Goal: Navigation & Orientation: Find specific page/section

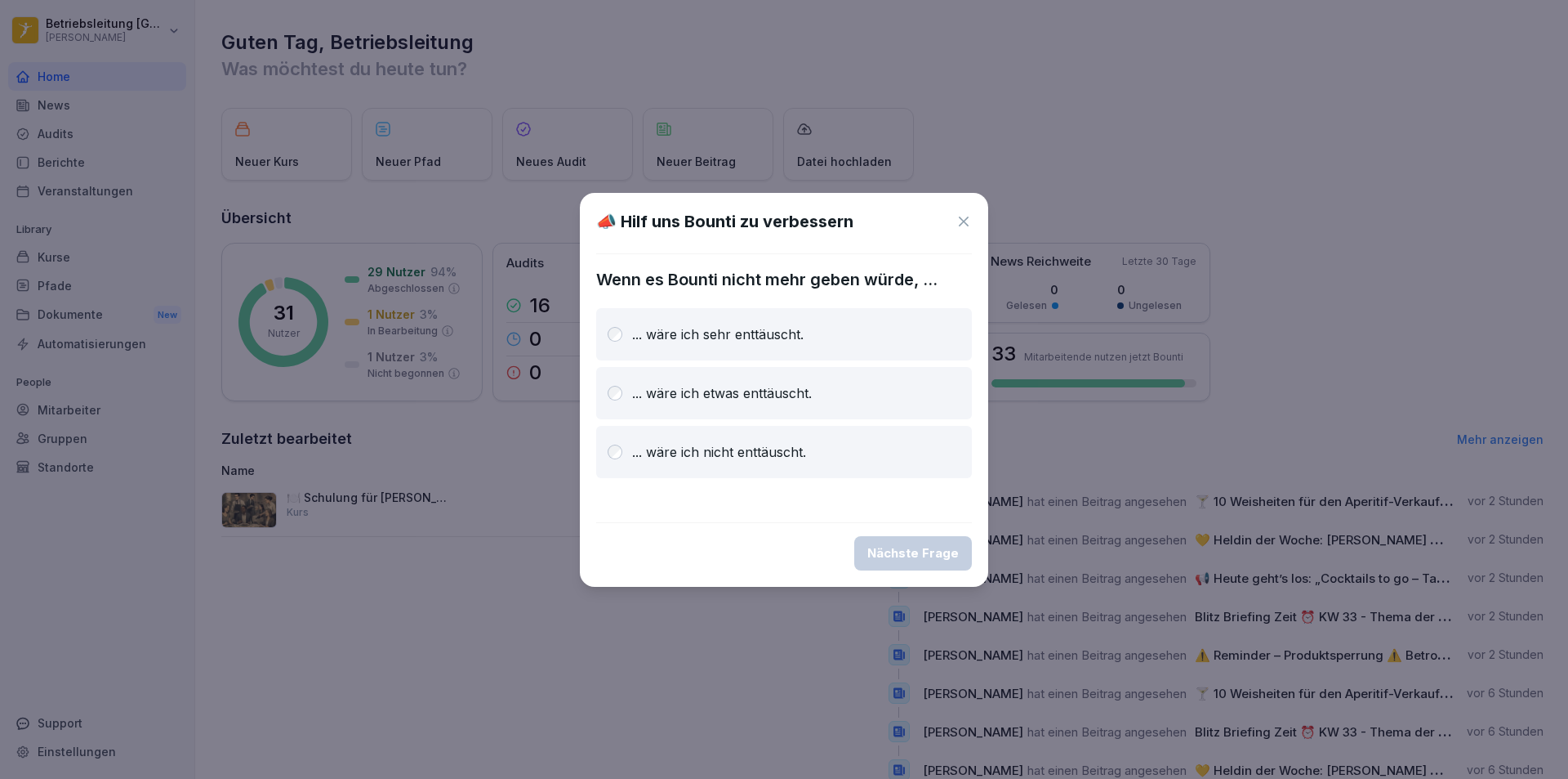
click at [966, 217] on icon at bounding box center [964, 221] width 17 height 17
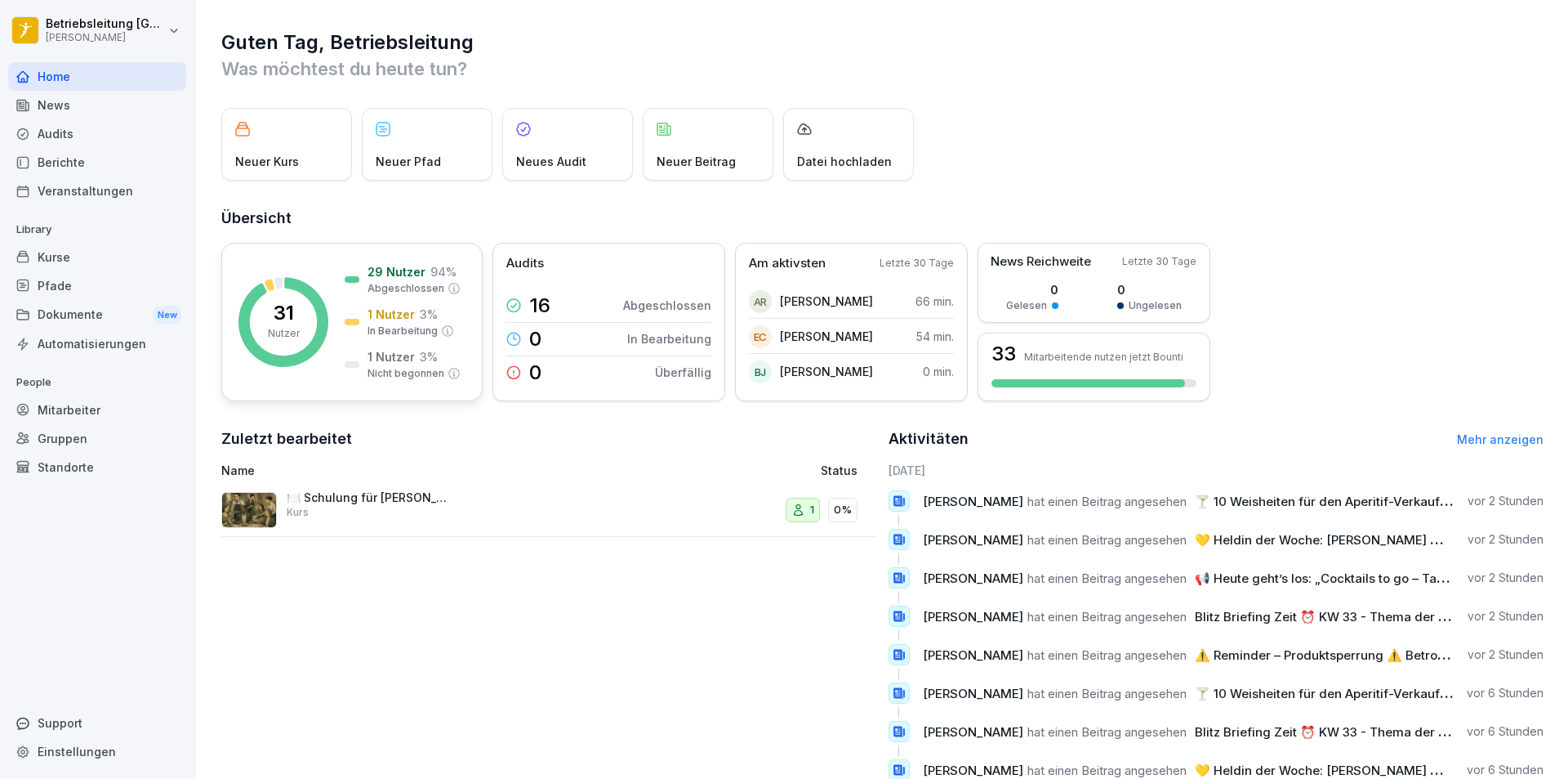
click at [408, 276] on p "29 Nutzer" at bounding box center [396, 272] width 58 height 17
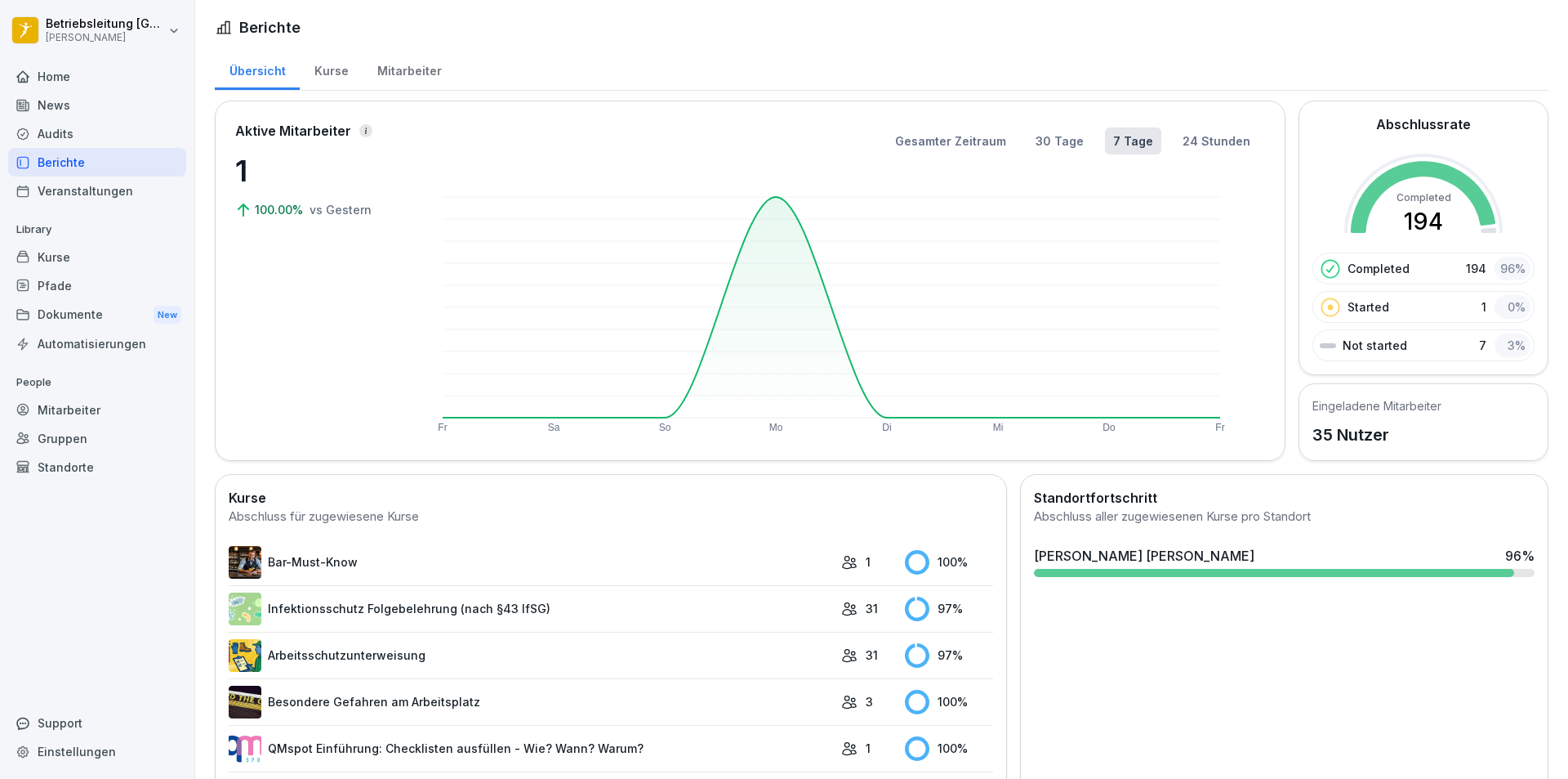
click at [399, 65] on div "Mitarbeiter" at bounding box center [409, 69] width 93 height 42
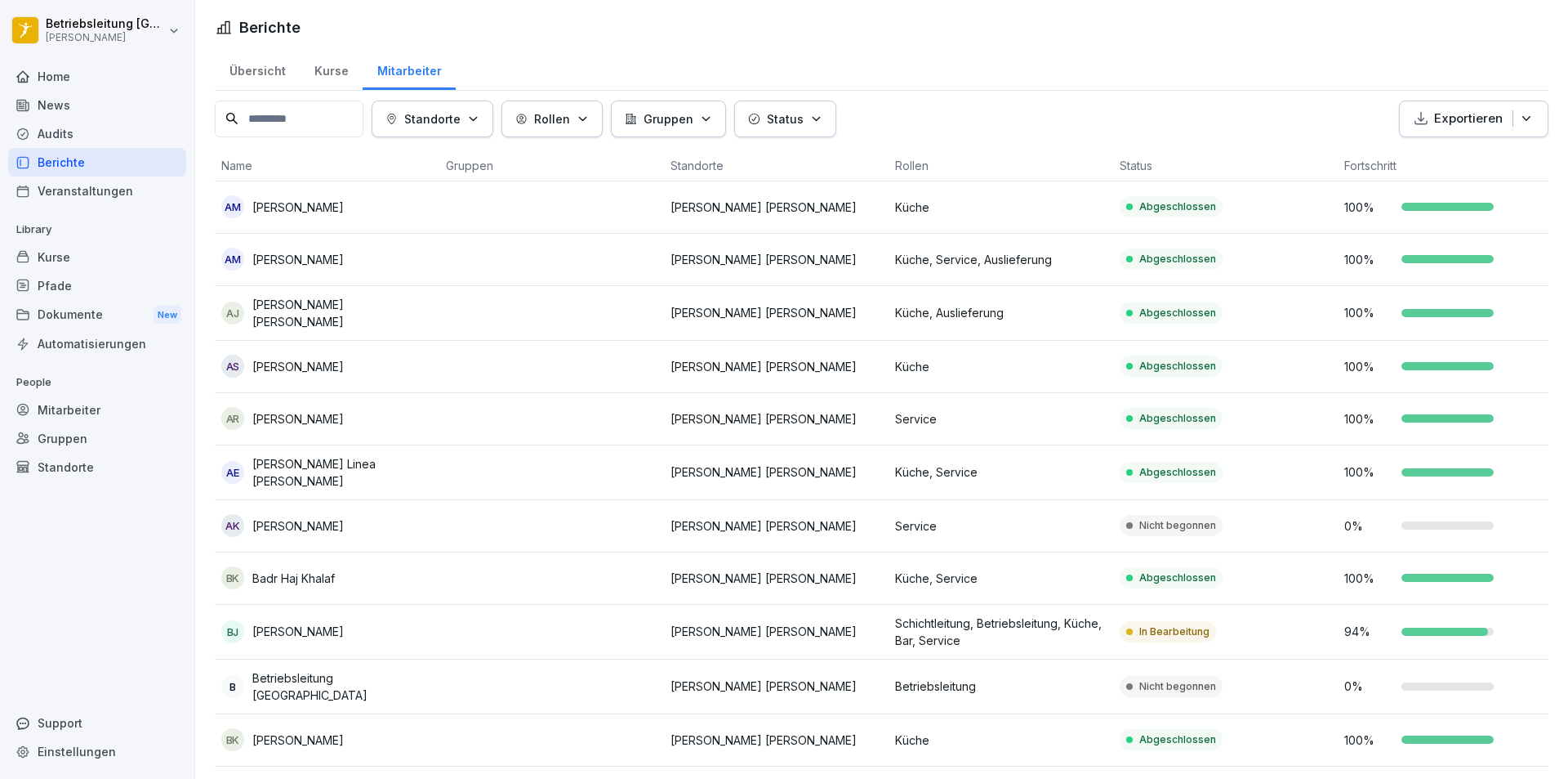
click at [479, 123] on icon "button" at bounding box center [473, 119] width 12 height 12
click at [479, 119] on icon "button" at bounding box center [473, 119] width 12 height 12
click at [586, 115] on icon "button" at bounding box center [582, 119] width 12 height 12
click at [712, 120] on icon "button" at bounding box center [706, 119] width 12 height 12
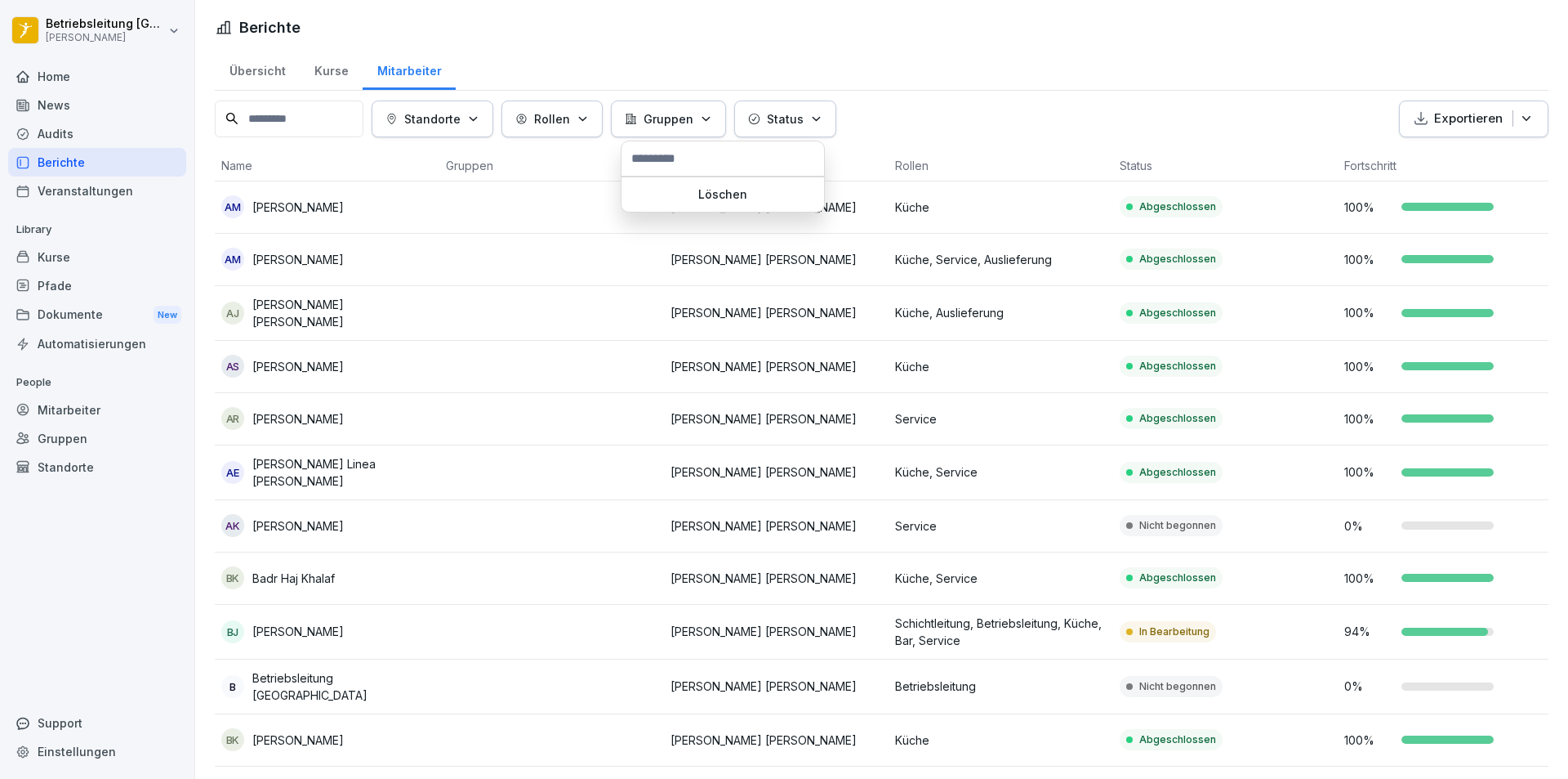
click at [712, 120] on icon "button" at bounding box center [706, 119] width 12 height 12
click at [329, 77] on div "Kurse" at bounding box center [331, 69] width 63 height 42
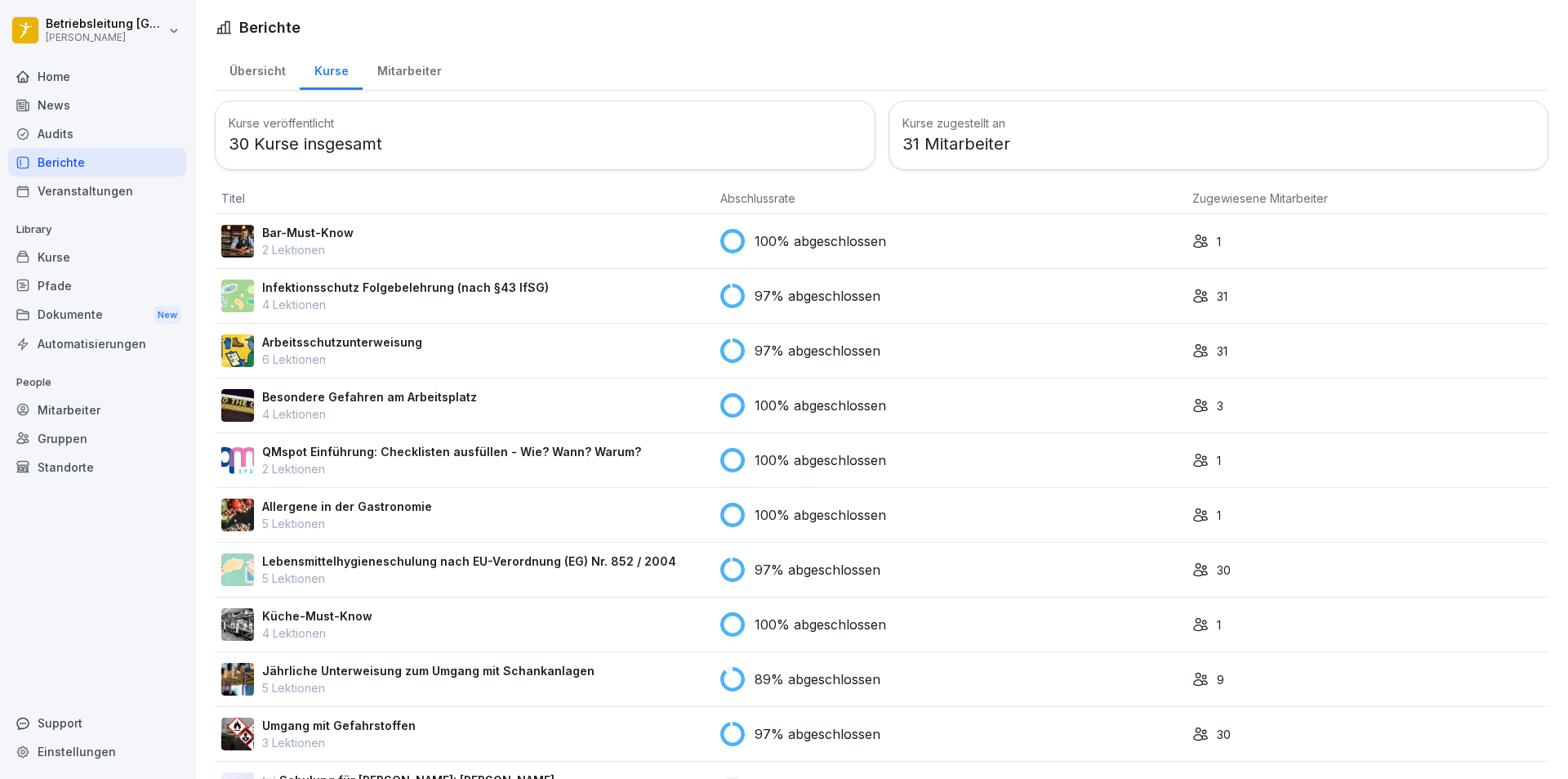
click at [269, 76] on div "Übersicht" at bounding box center [257, 69] width 85 height 42
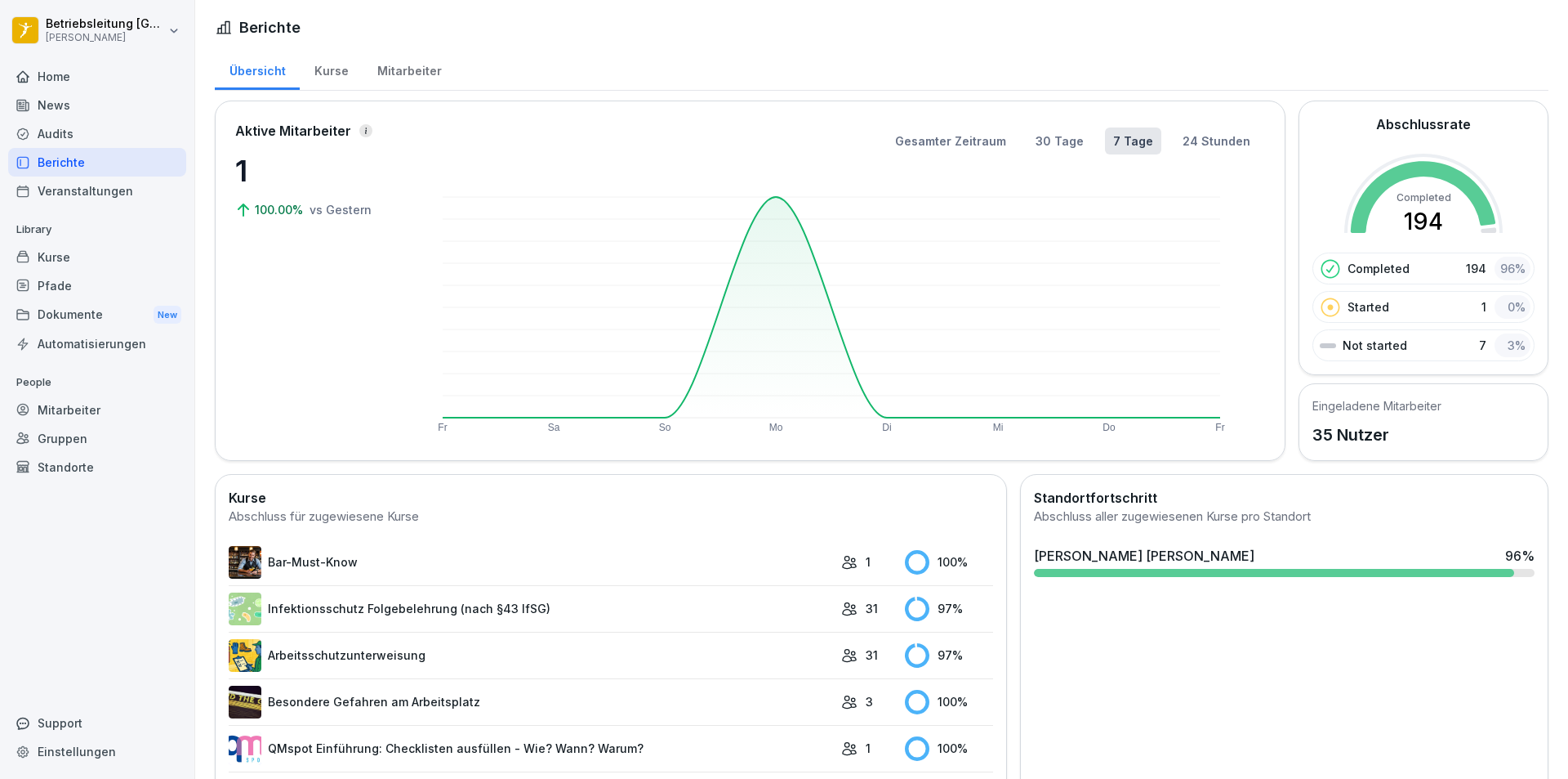
click at [344, 74] on div "Kurse" at bounding box center [331, 69] width 63 height 42
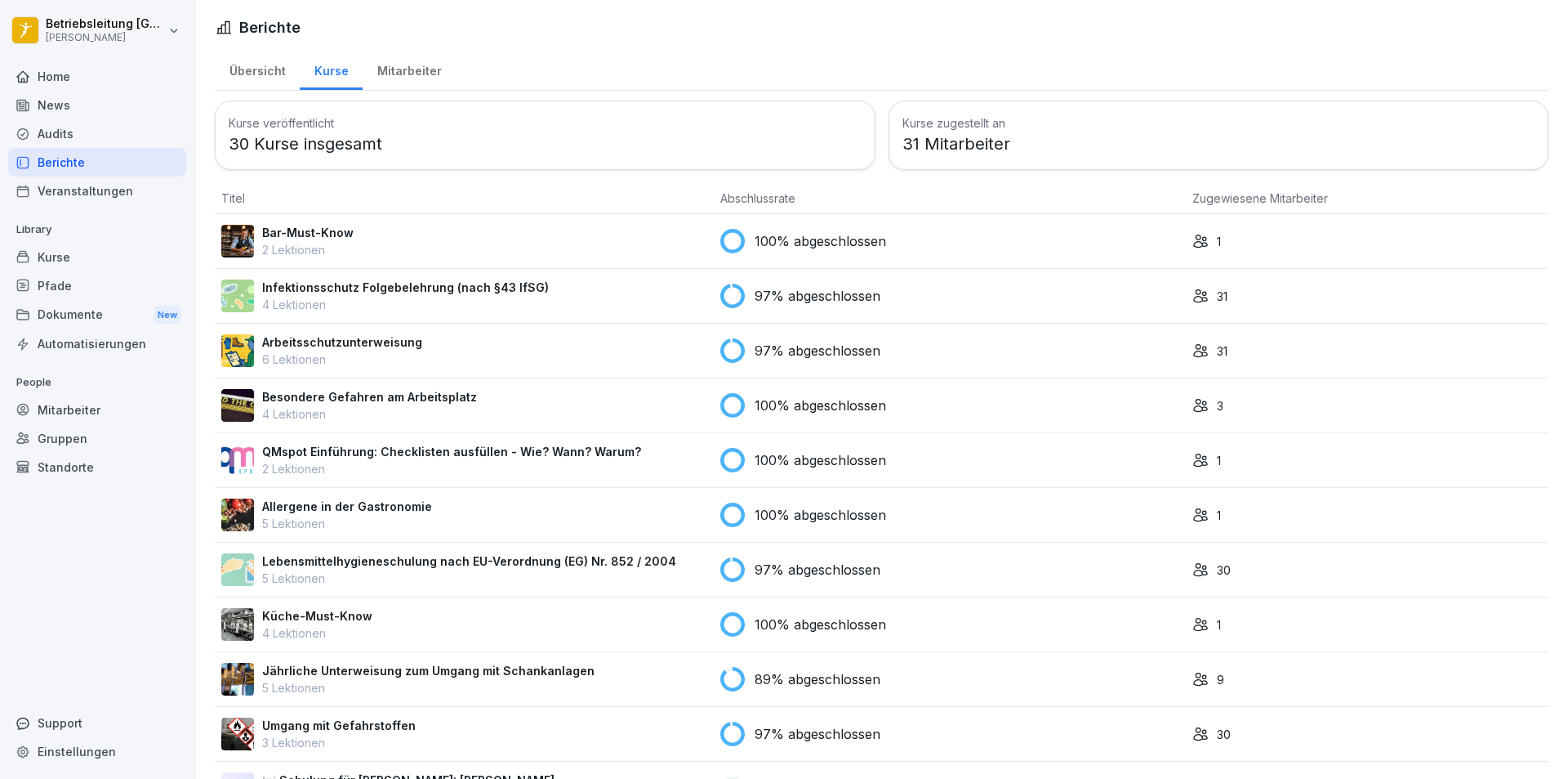
click at [131, 314] on div "Dokumente New" at bounding box center [97, 314] width 178 height 31
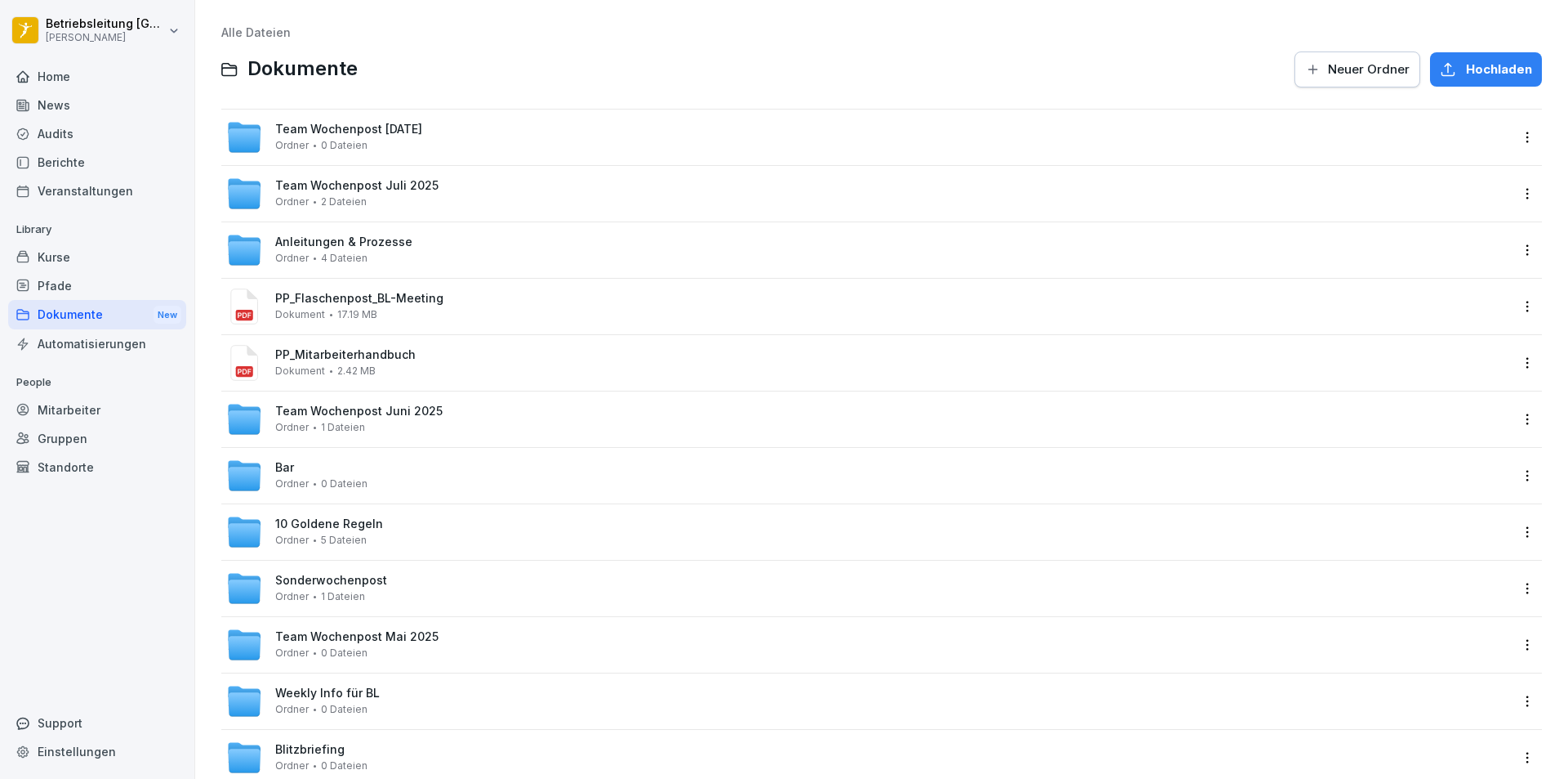
click at [135, 348] on div "Automatisierungen" at bounding box center [97, 343] width 178 height 29
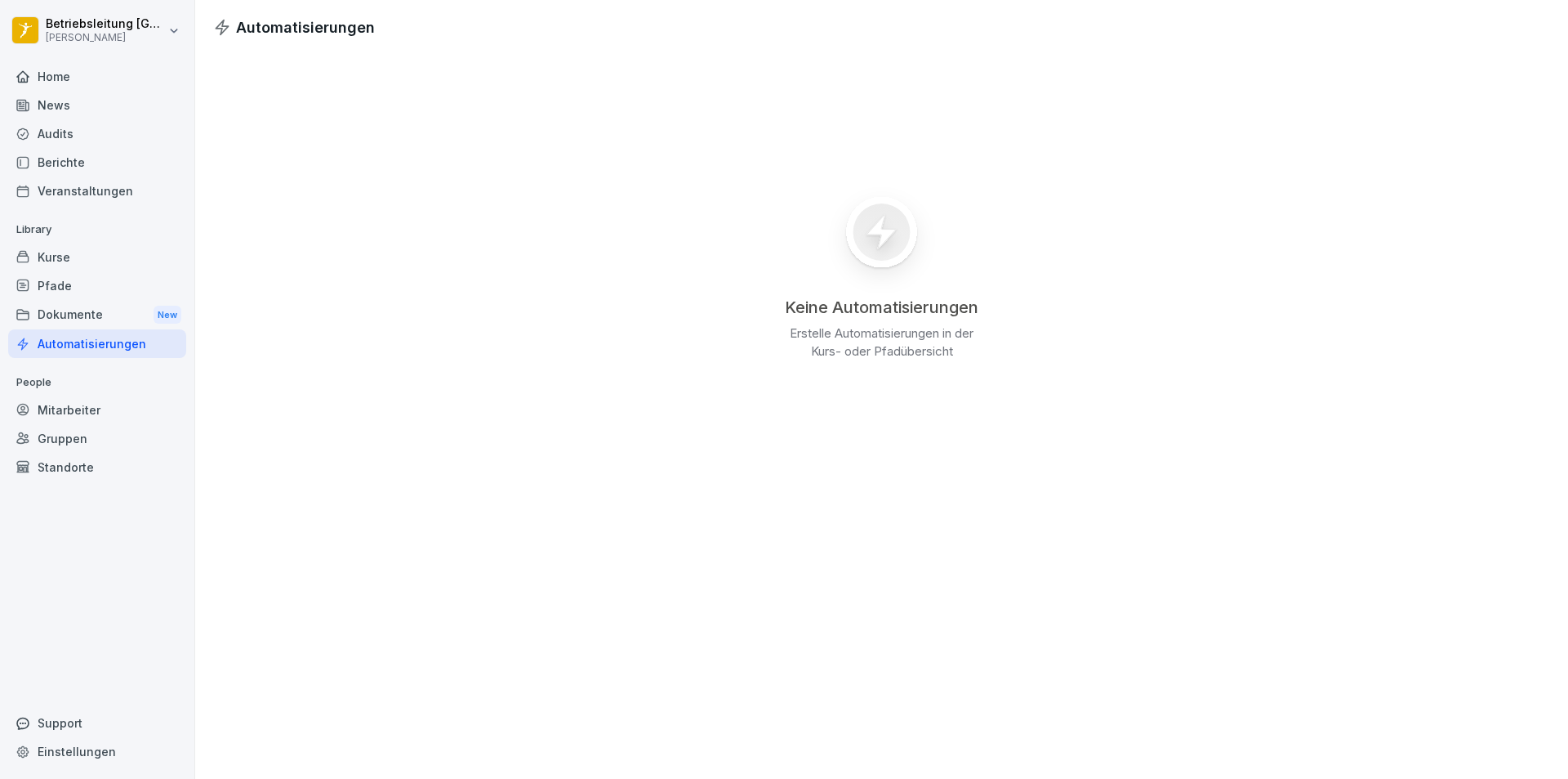
click at [107, 413] on div "Mitarbeiter" at bounding box center [97, 410] width 178 height 29
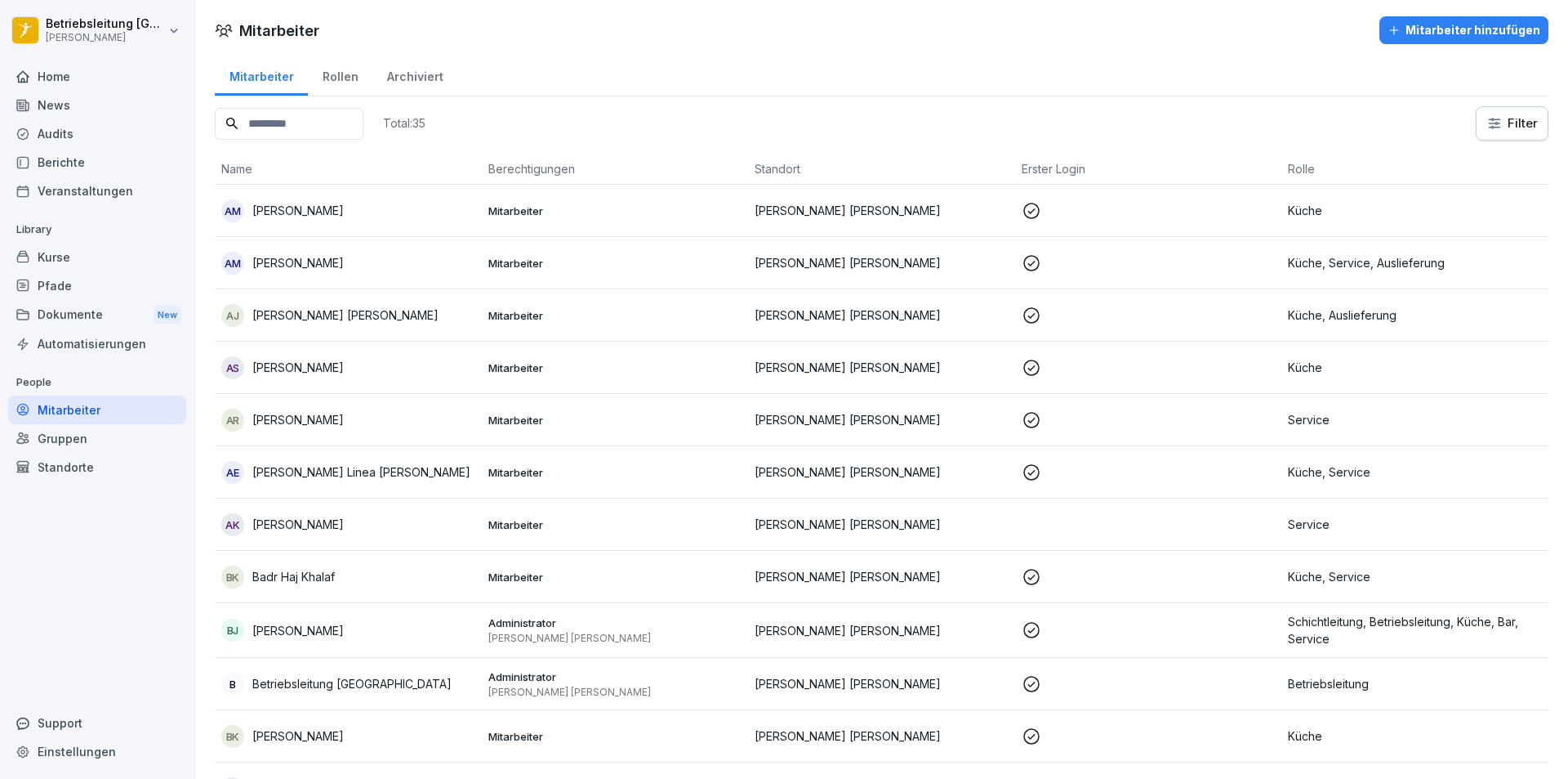
click at [412, 78] on div "Archiviert" at bounding box center [415, 75] width 85 height 42
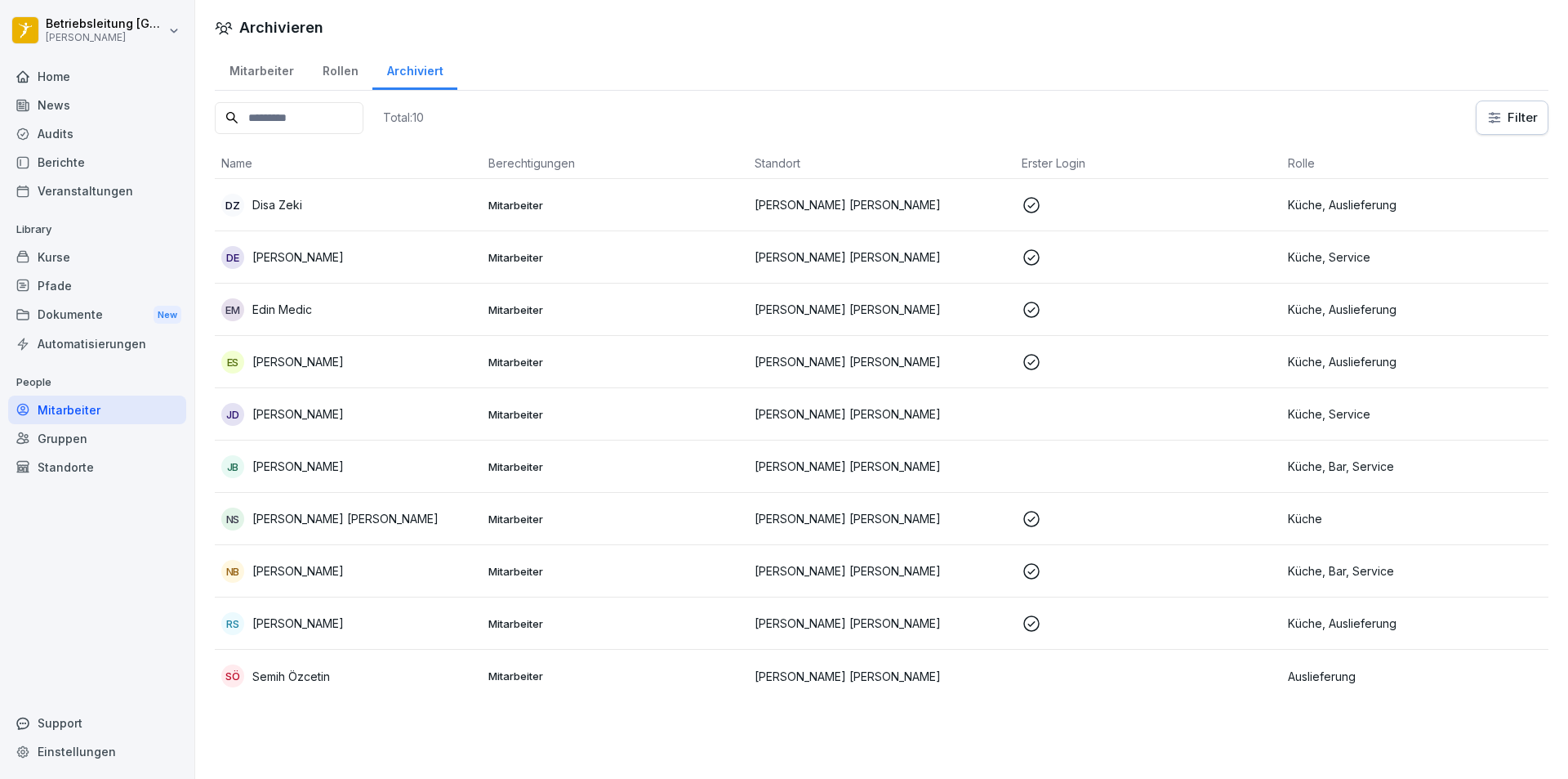
click at [715, 363] on p "Mitarbeiter" at bounding box center [615, 362] width 254 height 15
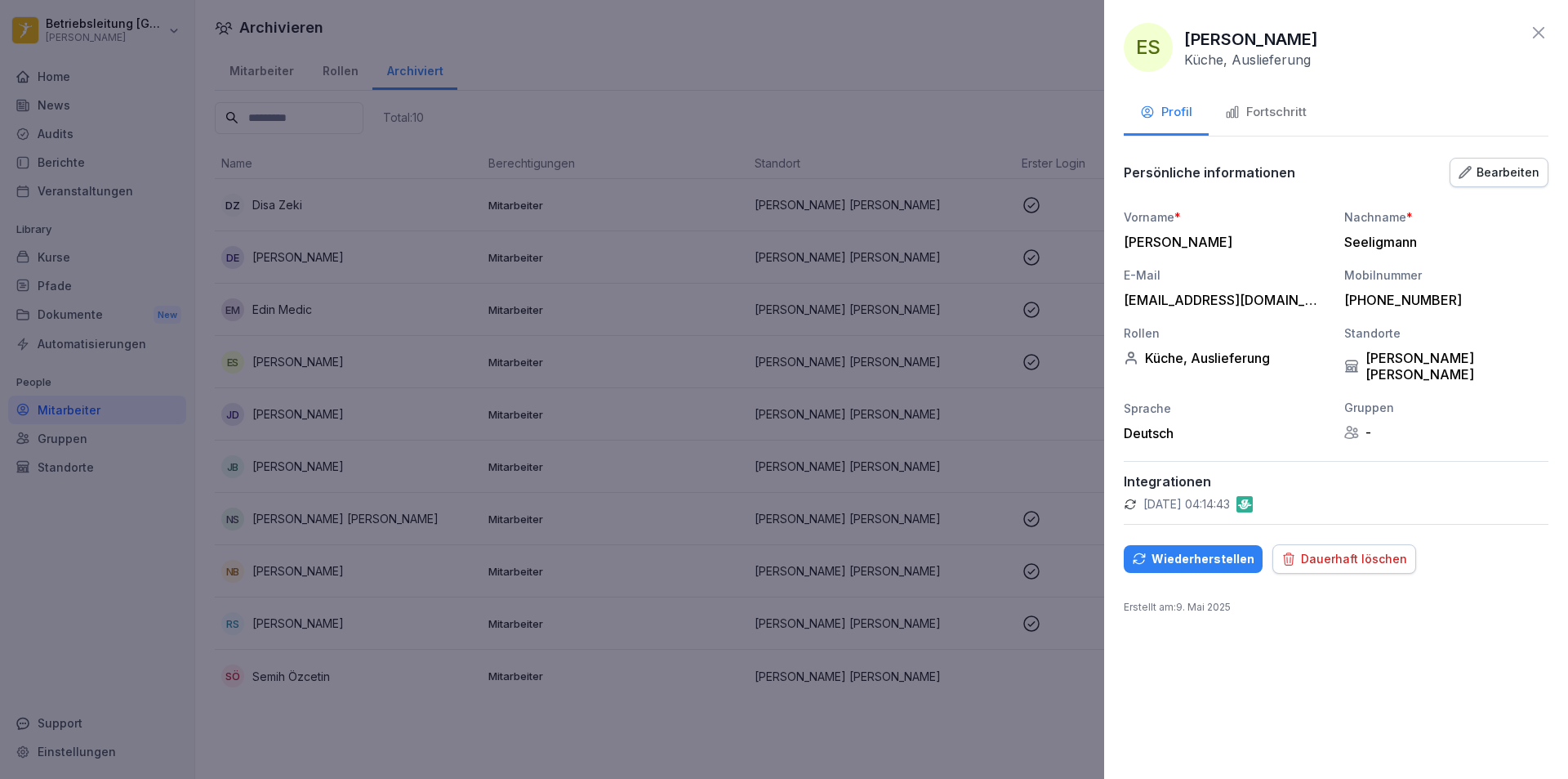
click at [1291, 120] on div "Fortschritt" at bounding box center [1266, 113] width 82 height 19
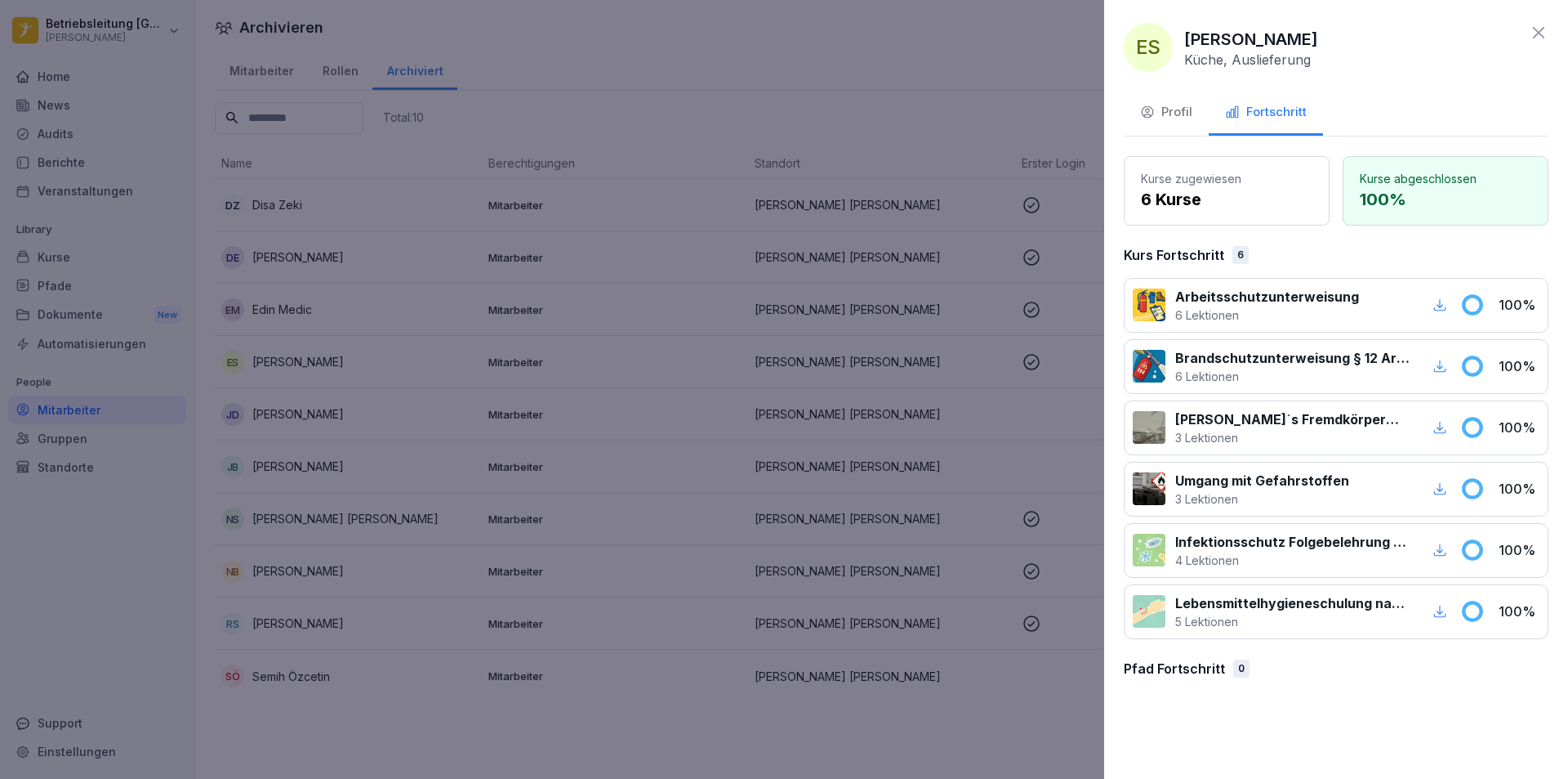
click at [1441, 307] on icon "button" at bounding box center [1441, 305] width 12 height 12
click at [1439, 365] on icon "button" at bounding box center [1440, 366] width 15 height 15
click at [1442, 428] on icon "button" at bounding box center [1441, 428] width 12 height 12
click at [1440, 489] on icon "button" at bounding box center [1441, 489] width 12 height 12
click at [1440, 550] on icon "button" at bounding box center [1441, 550] width 12 height 12
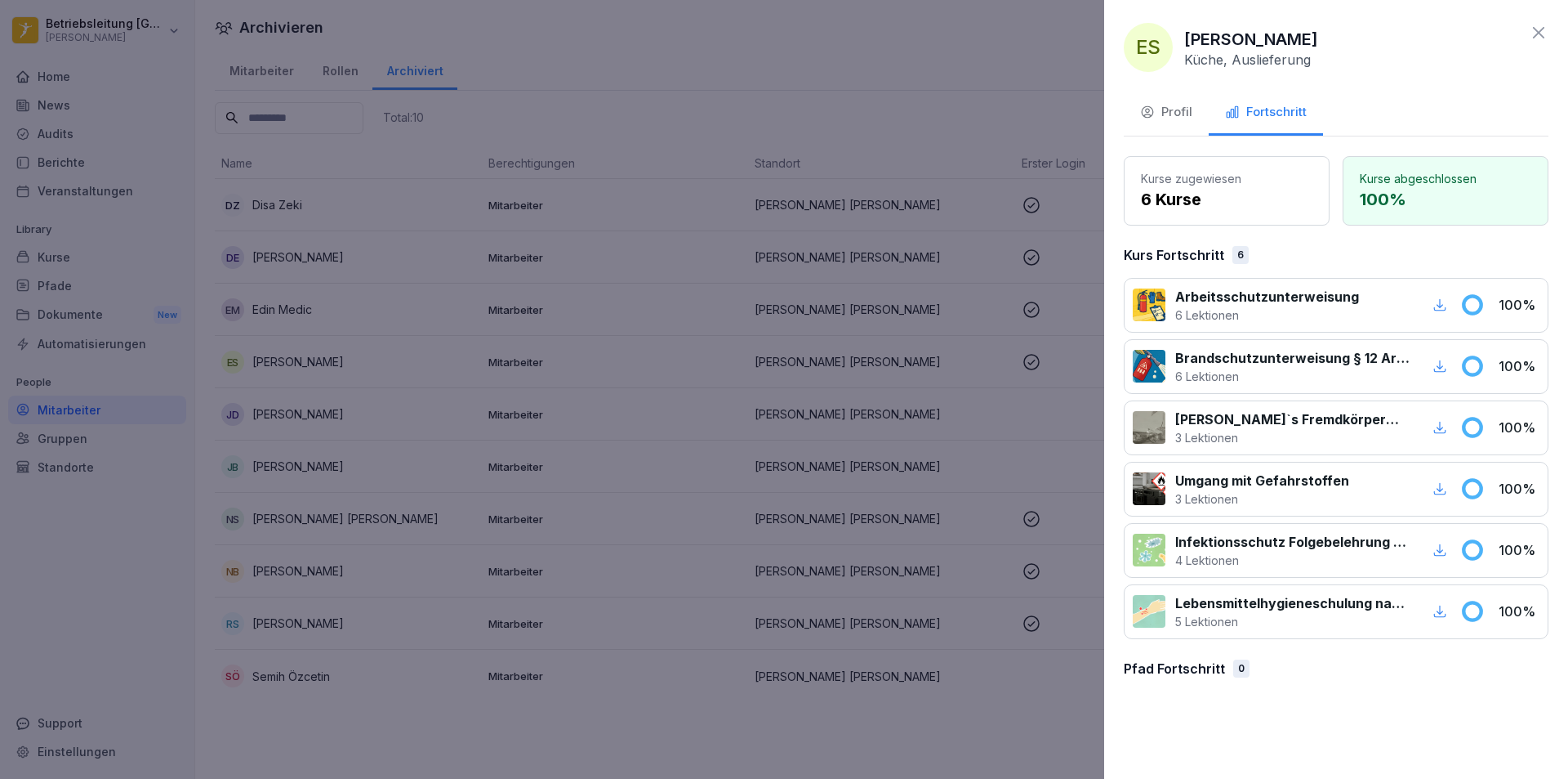
click at [1439, 617] on icon "button" at bounding box center [1440, 610] width 15 height 15
click at [1443, 547] on icon "button" at bounding box center [1440, 549] width 15 height 15
drag, startPoint x: 849, startPoint y: 59, endPoint x: 510, endPoint y: 6, distance: 343.1
click at [846, 58] on div at bounding box center [784, 390] width 1568 height 779
